Goal: Task Accomplishment & Management: Use online tool/utility

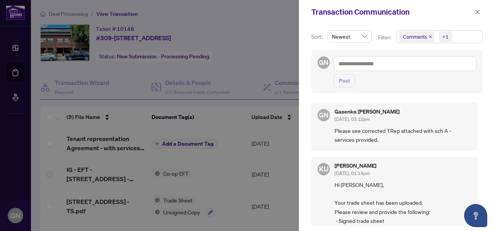
scroll to position [1, 0]
click at [162, 85] on div at bounding box center [247, 115] width 495 height 231
click at [218, 123] on div at bounding box center [247, 115] width 495 height 231
click at [477, 14] on icon "close" at bounding box center [477, 11] width 5 height 5
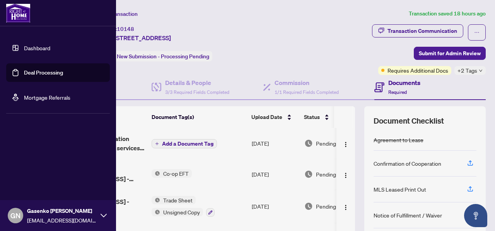
click at [63, 73] on link "Deal Processing" at bounding box center [43, 72] width 39 height 7
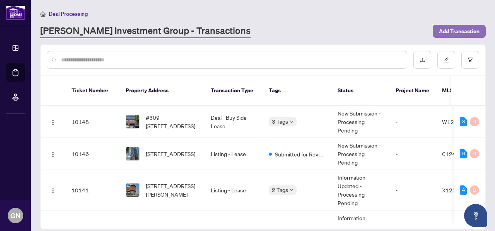
click at [451, 29] on span "Add Transaction" at bounding box center [459, 31] width 41 height 12
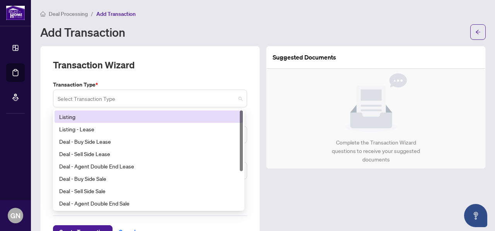
click at [237, 97] on span at bounding box center [150, 98] width 185 height 15
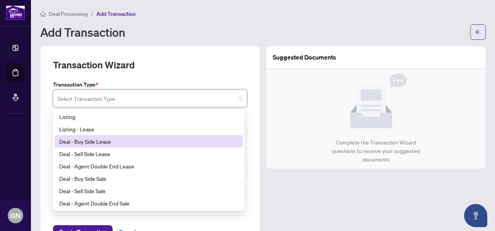
click at [163, 137] on div "Deal - Buy Side Lease" at bounding box center [148, 141] width 179 height 9
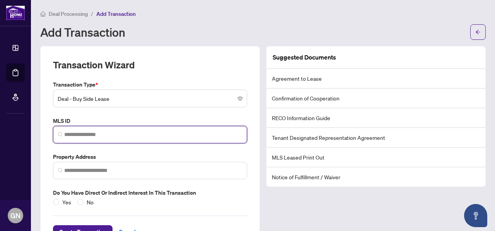
click at [166, 135] on input "search" at bounding box center [153, 135] width 178 height 8
